Goal: Find specific page/section: Find specific page/section

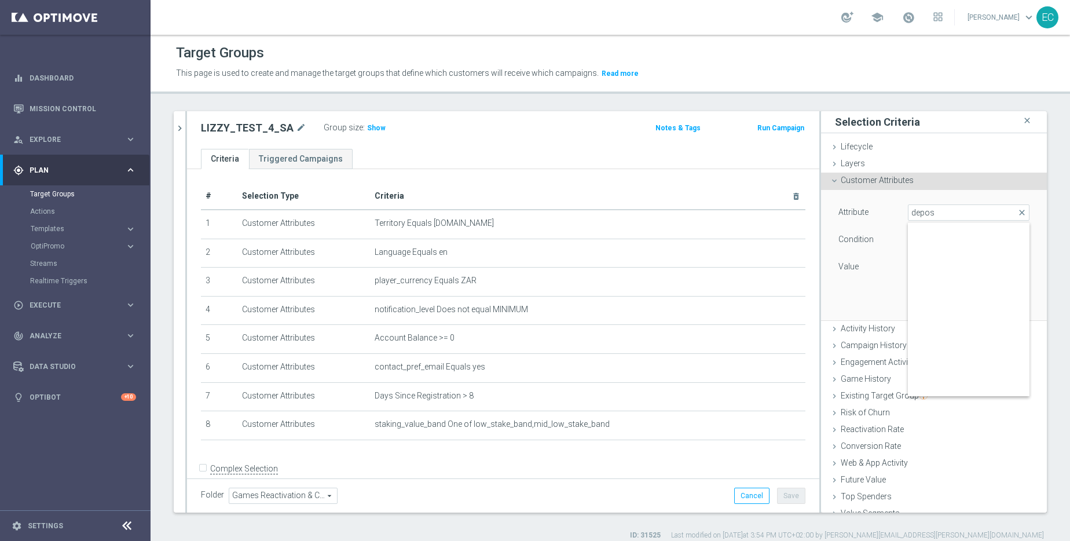
scroll to position [296, 0]
